Goal: Task Accomplishment & Management: Use online tool/utility

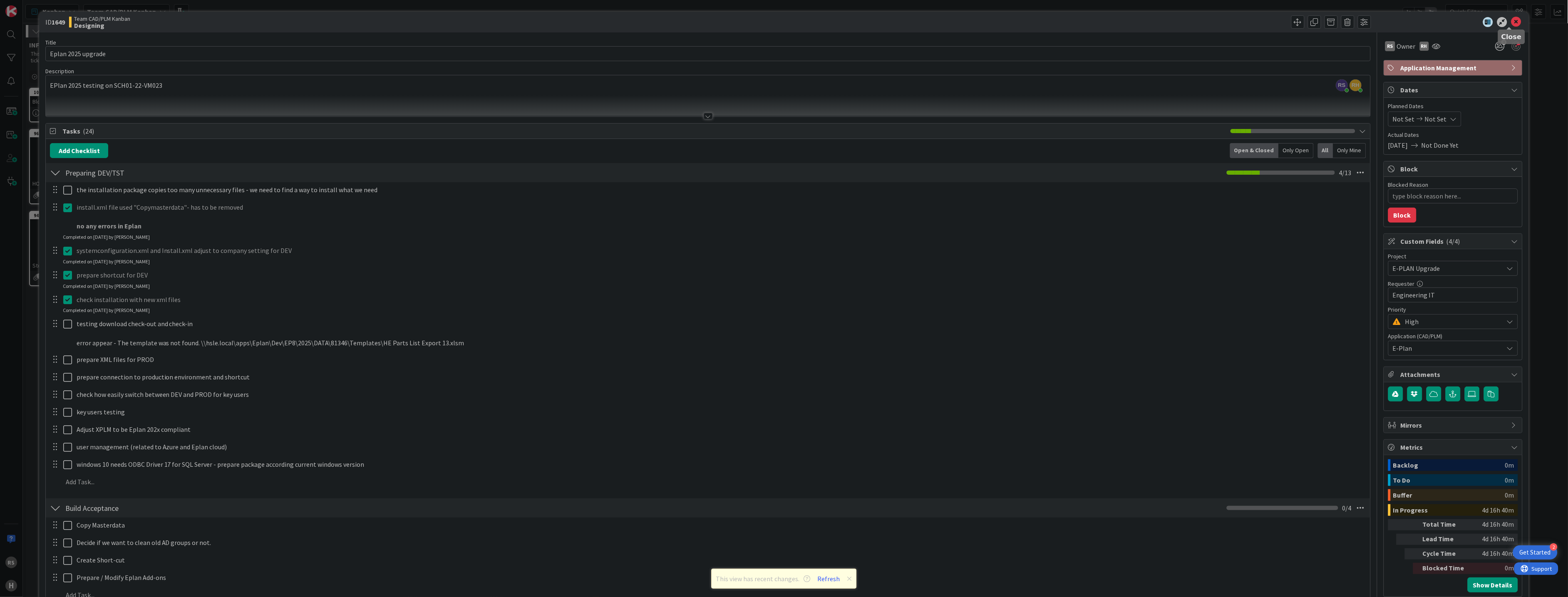
click at [1511, 23] on icon at bounding box center [1516, 22] width 10 height 10
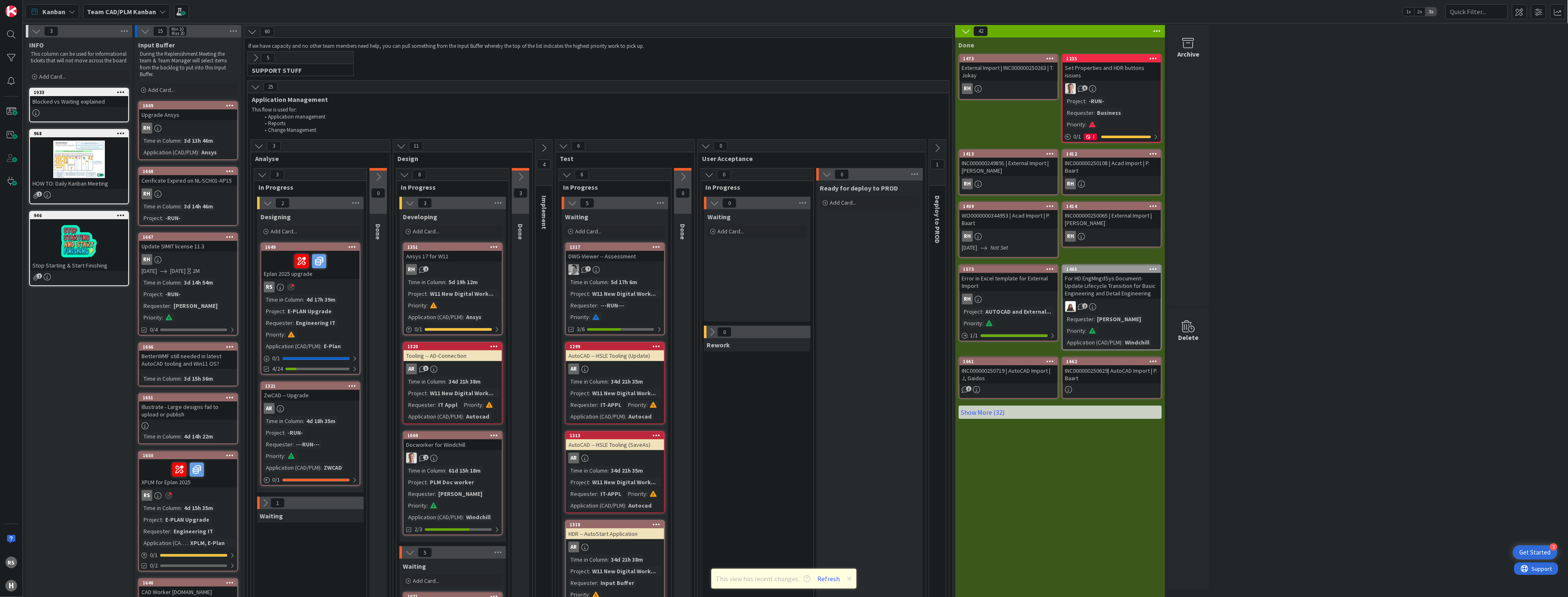
click at [318, 302] on div "4d 17h 39m" at bounding box center [321, 299] width 33 height 9
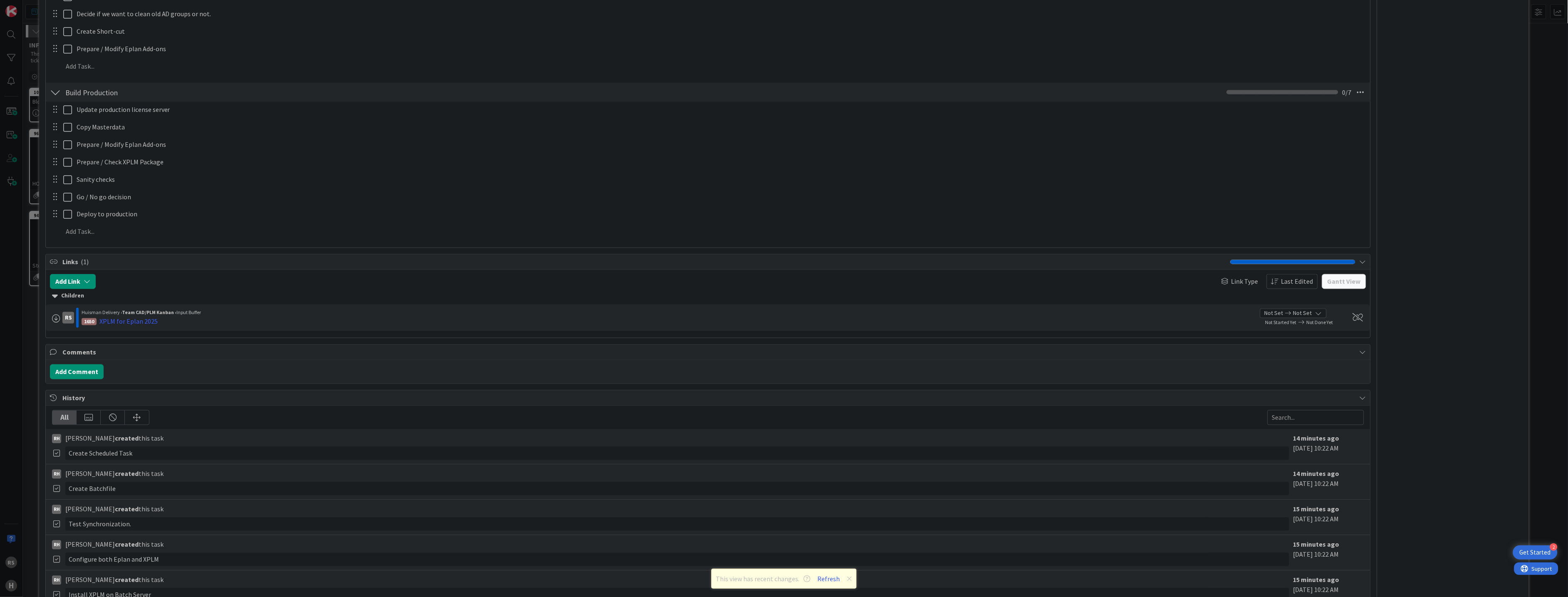
scroll to position [693, 0]
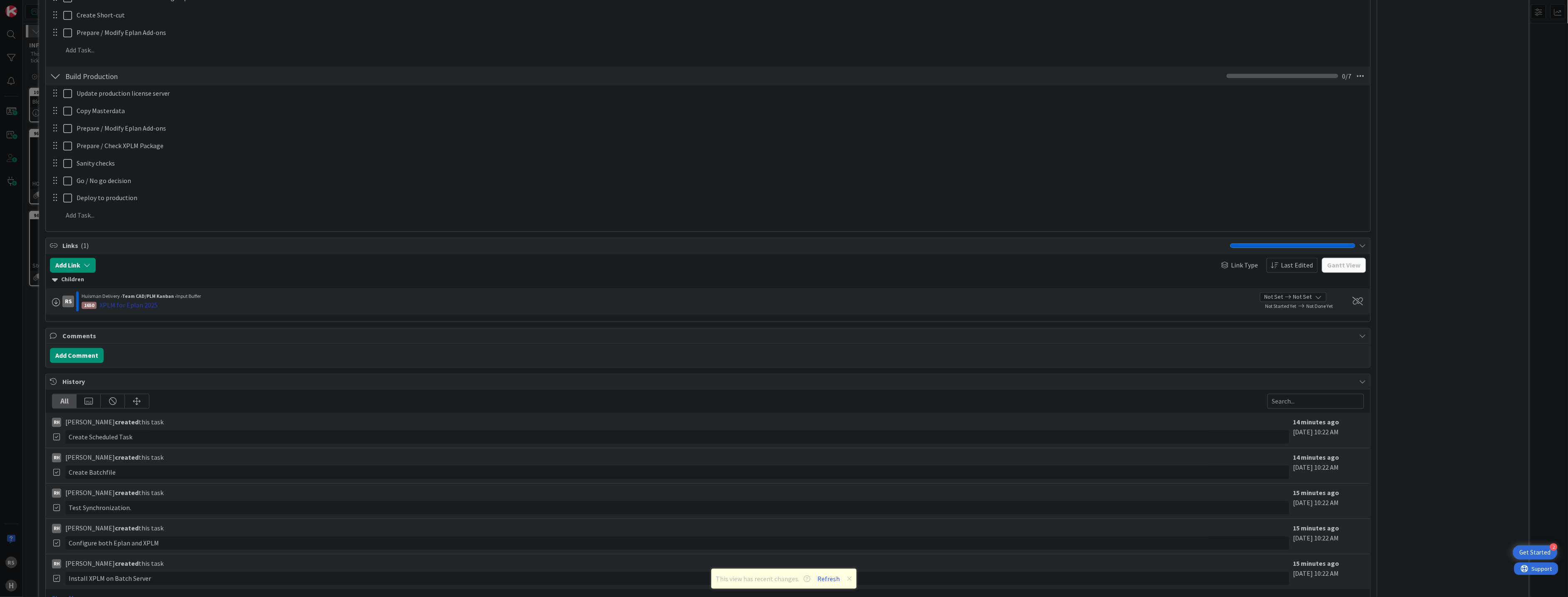
click at [135, 304] on div "XPLM for Eplan 2025" at bounding box center [128, 305] width 58 height 10
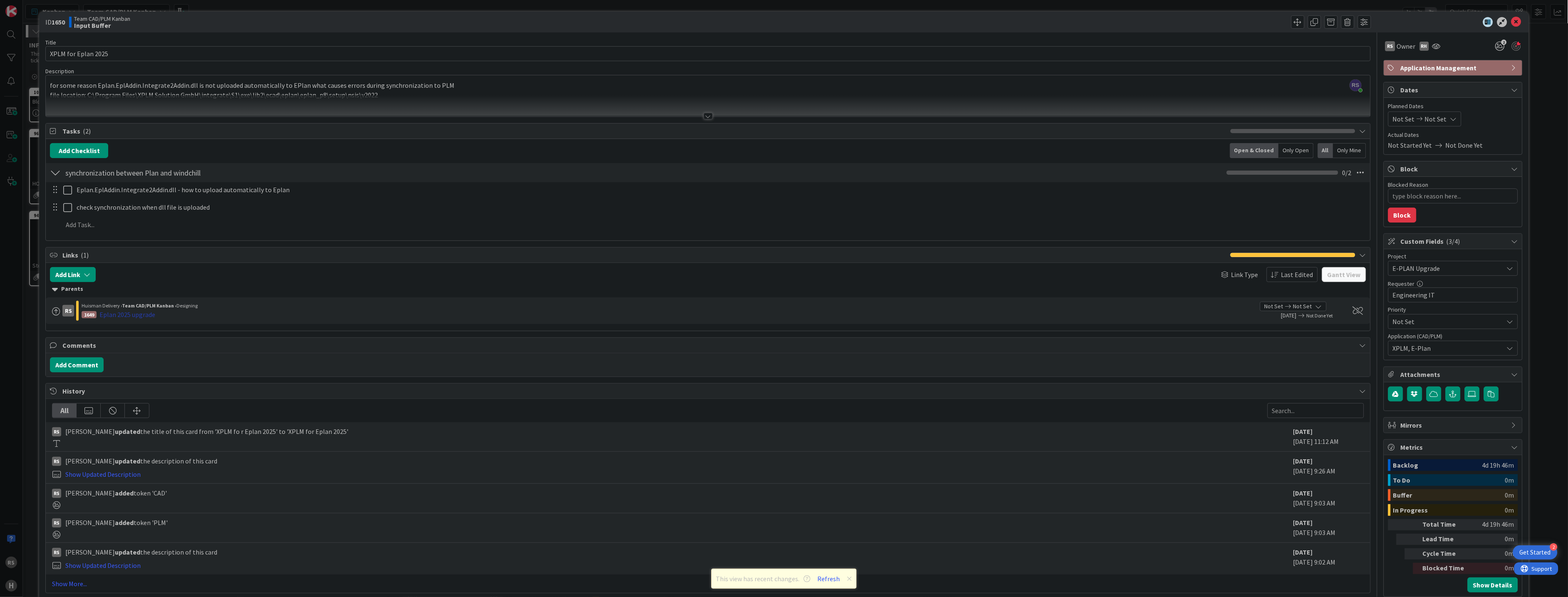
click at [138, 316] on div "Eplan 2025 upgrade" at bounding box center [127, 315] width 56 height 10
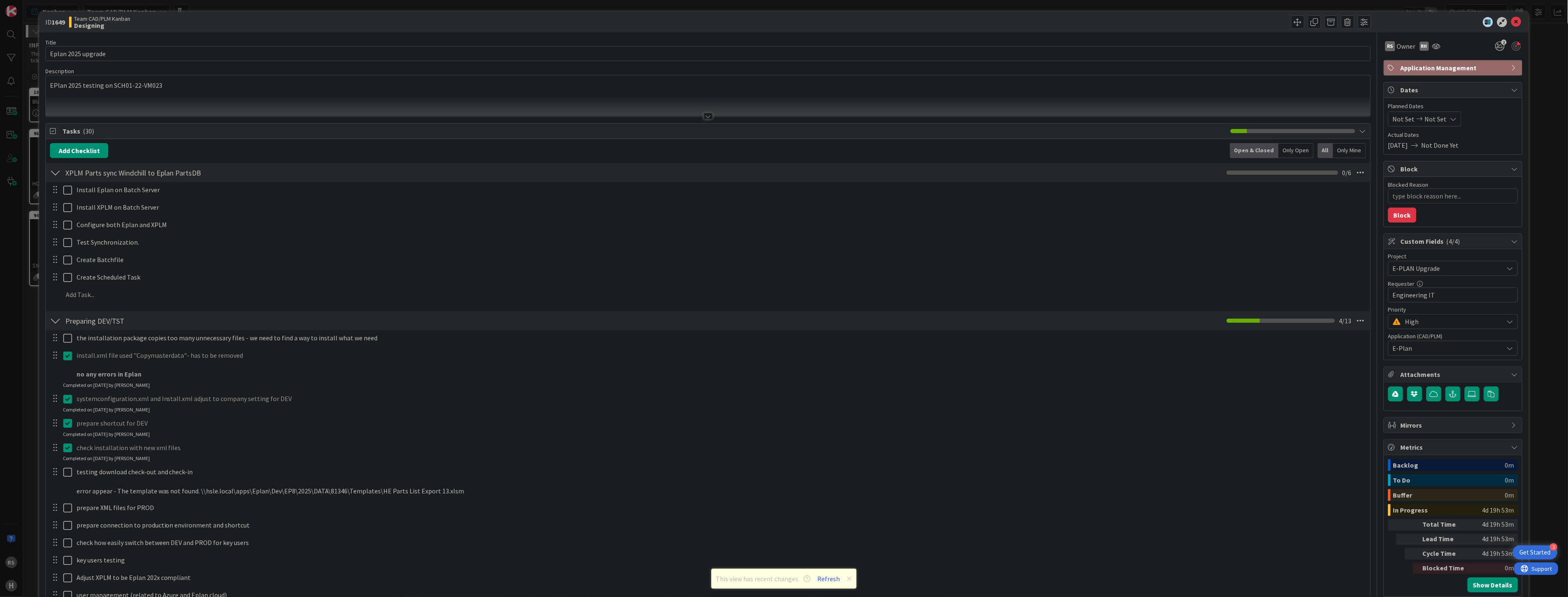
type textarea "x"
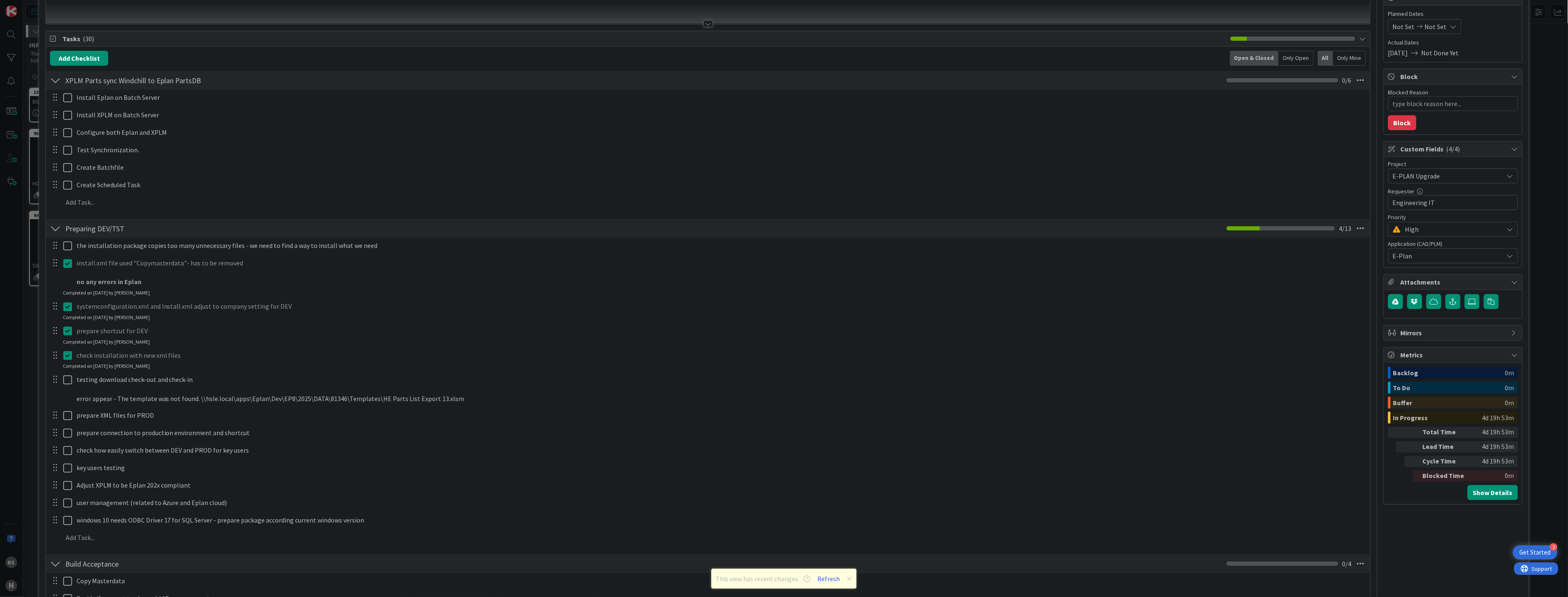
scroll to position [46, 0]
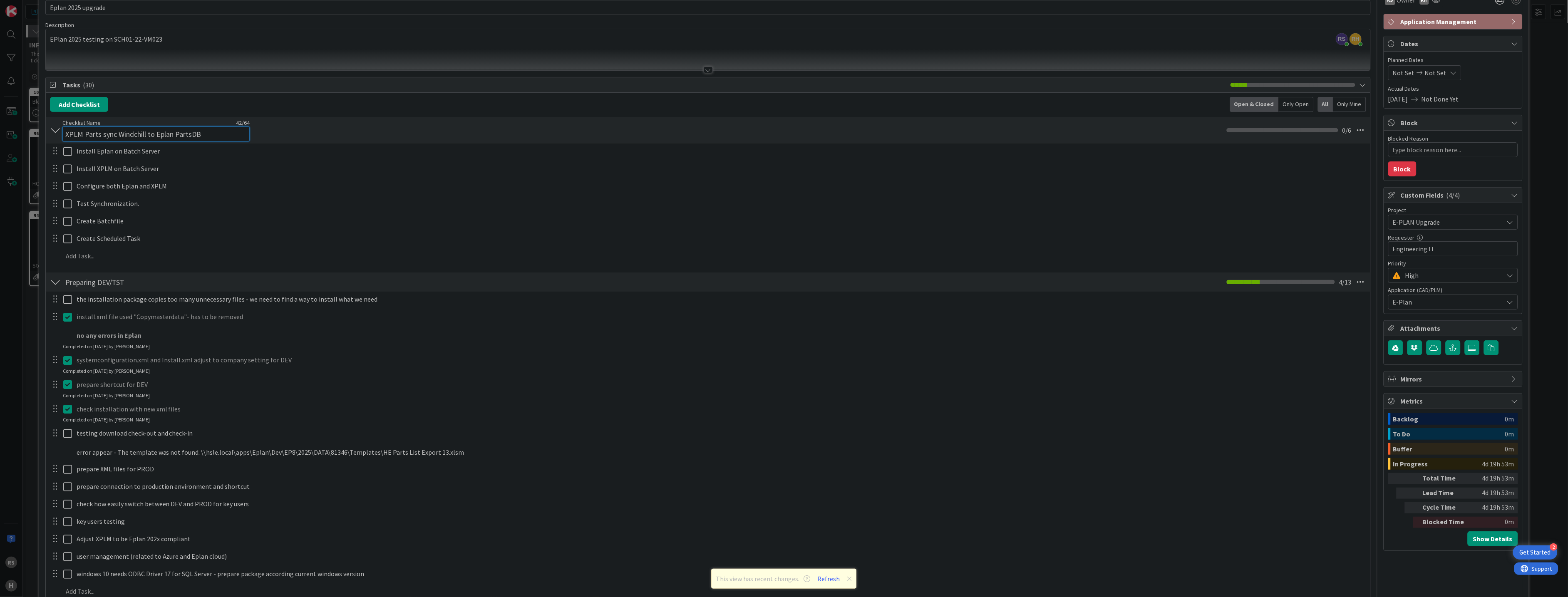
drag, startPoint x: 205, startPoint y: 126, endPoint x: 59, endPoint y: 131, distance: 146.1
click at [59, 131] on div "XPLM Parts sync Windchill to Eplan PartsDB Checklist Name 42 / 64 XPLM Parts sy…" at bounding box center [708, 130] width 1325 height 27
click at [152, 108] on div "Add Checklist Open & Closed Only Open All Only Mine" at bounding box center [708, 104] width 1316 height 15
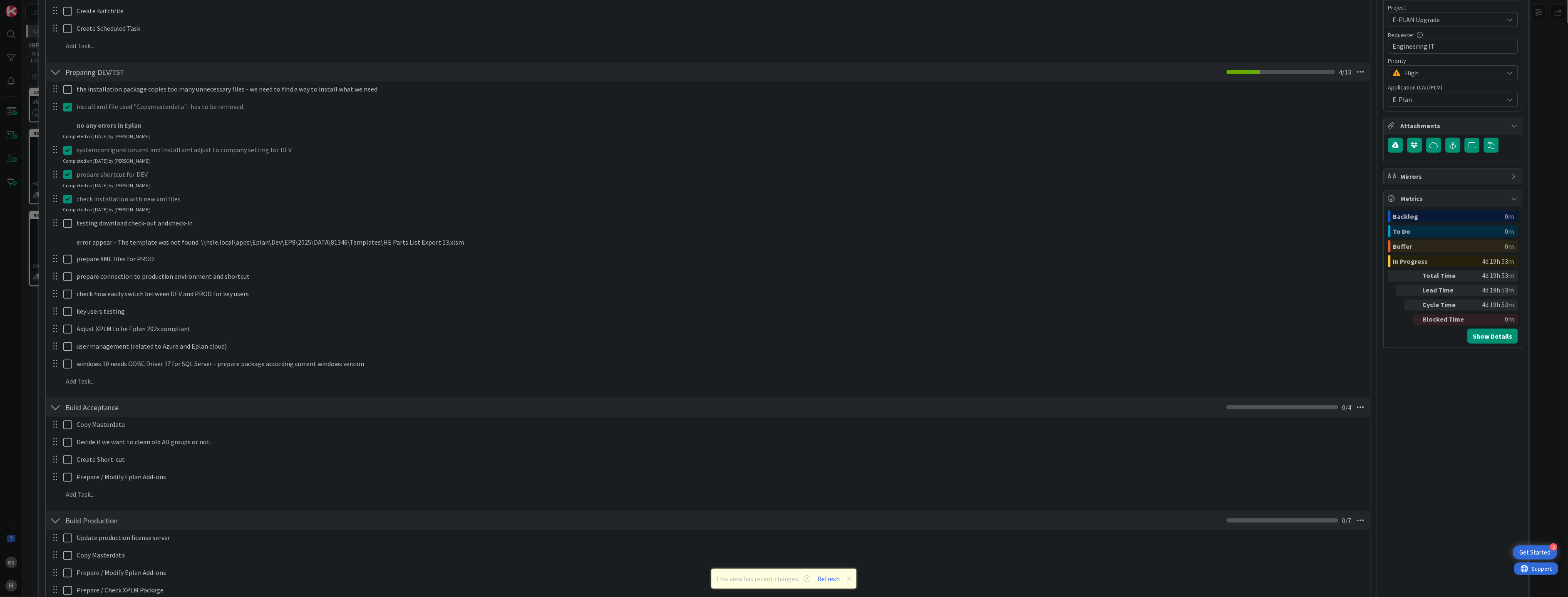
scroll to position [277, 0]
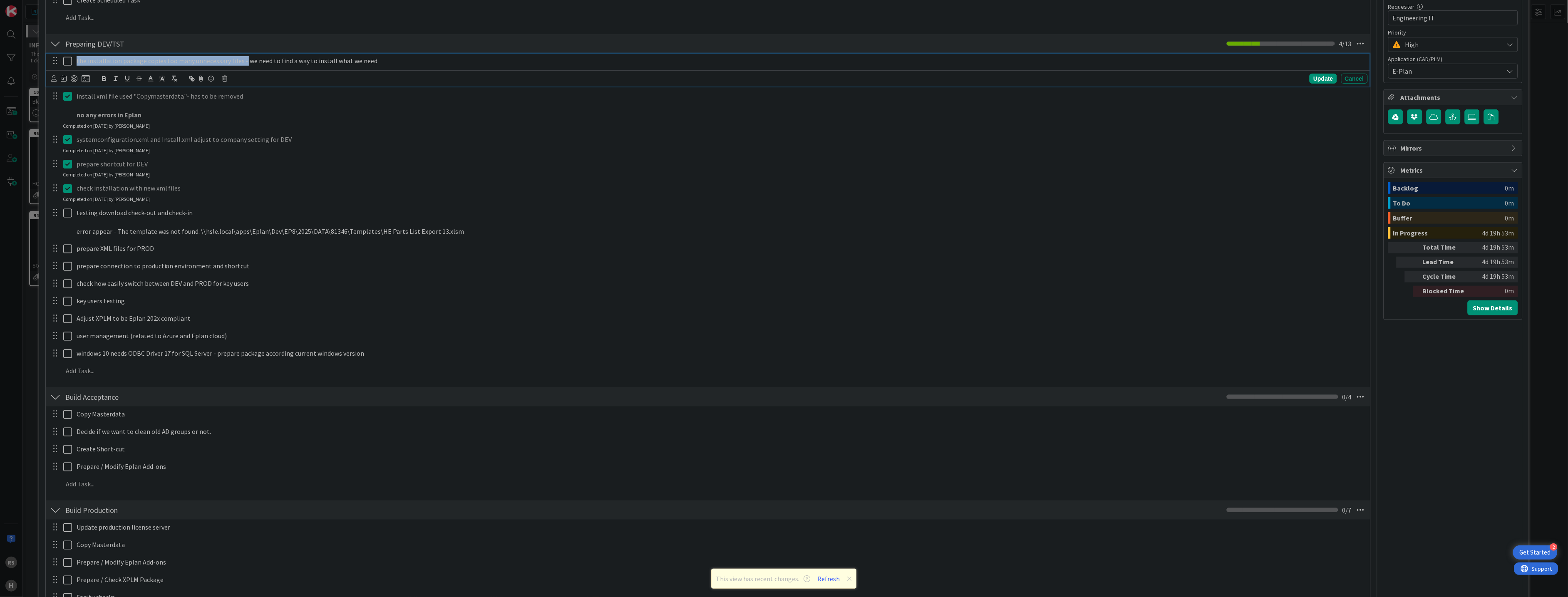
drag, startPoint x: 240, startPoint y: 61, endPoint x: 71, endPoint y: 55, distance: 169.1
click at [71, 55] on div "the installation package copies too many unnecessary files - we need to find a …" at bounding box center [709, 61] width 1318 height 15
copy p "the installation package copies too many unnecessary files -"
